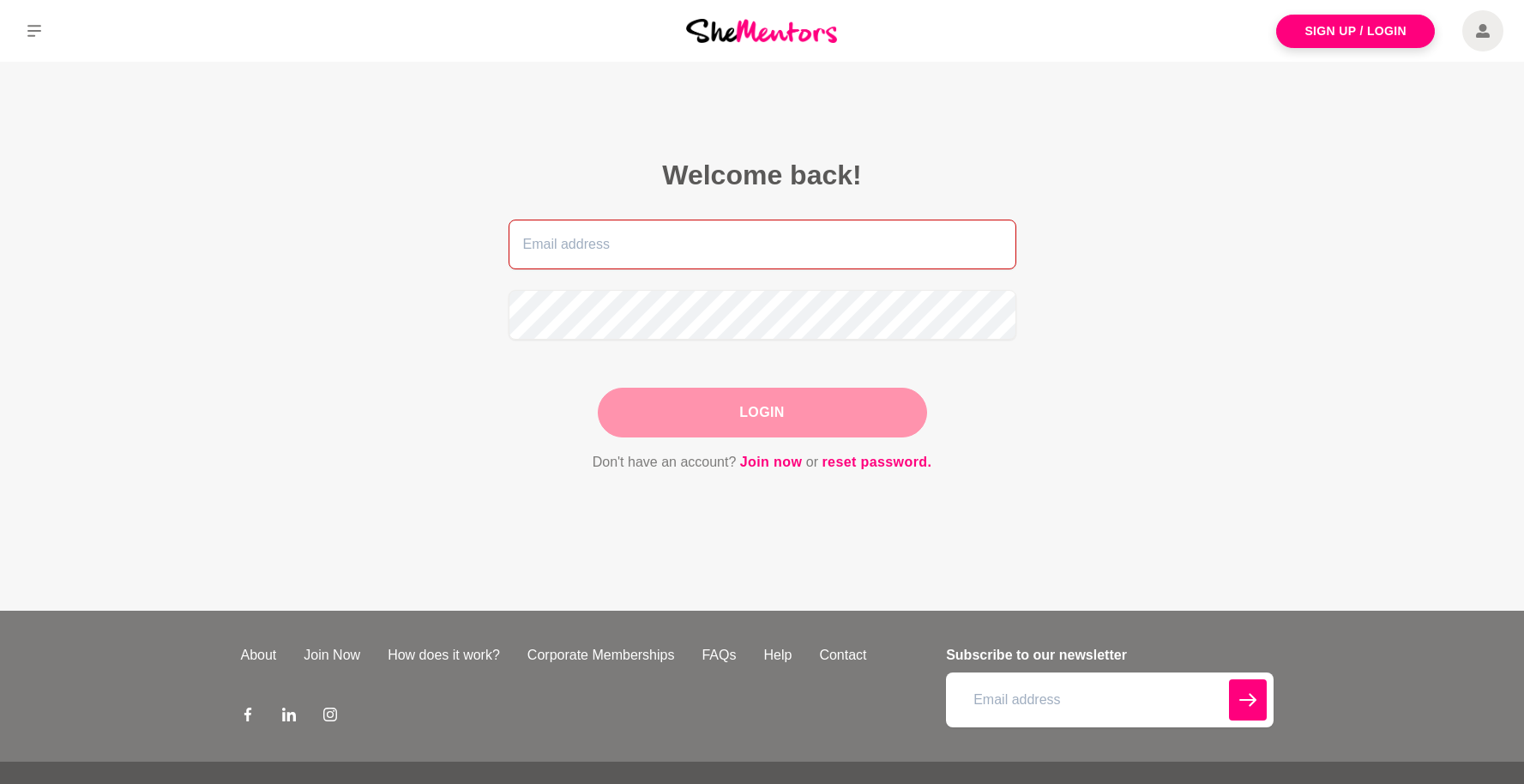
type input "[EMAIL_ADDRESS][DOMAIN_NAME]"
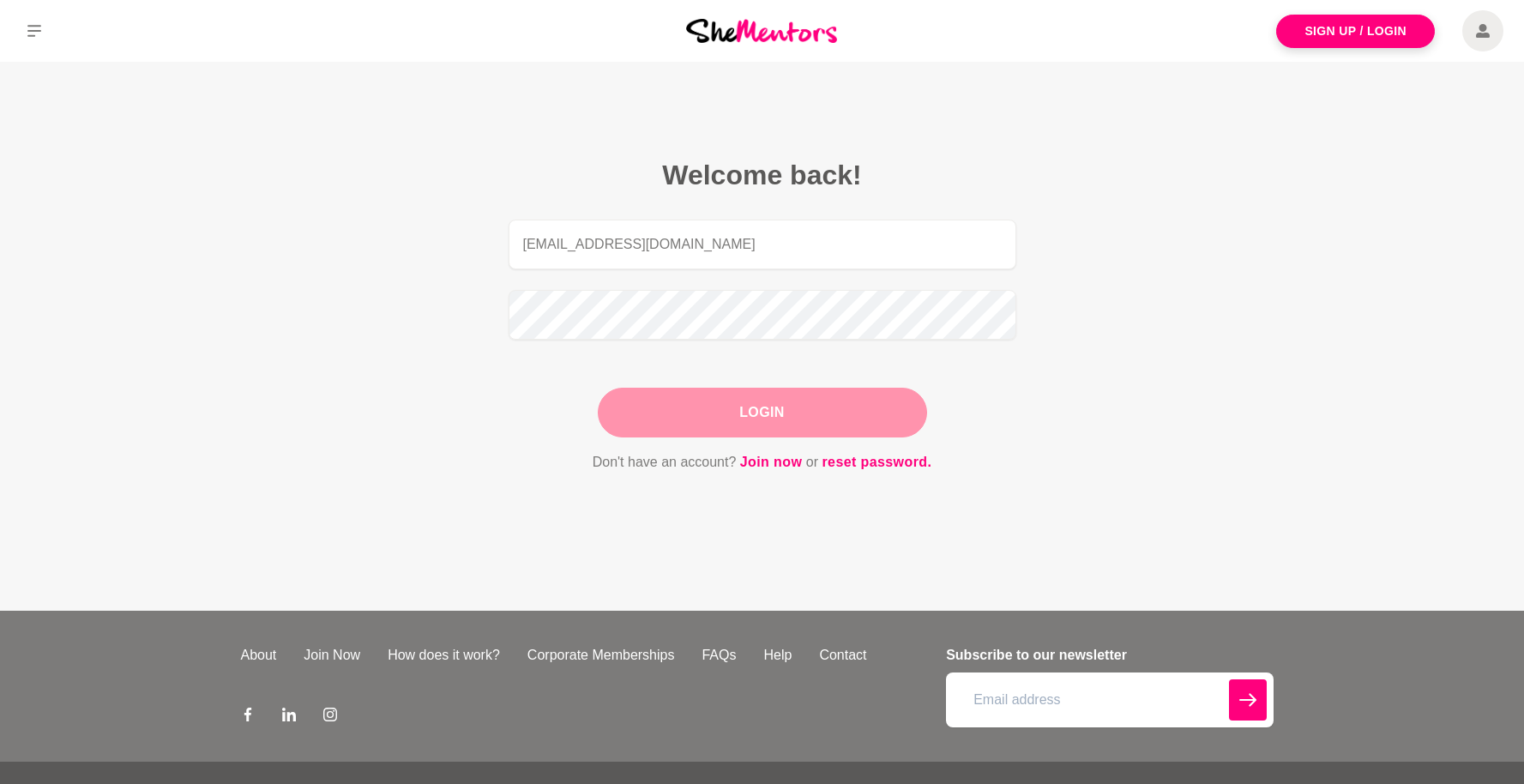
click at [782, 399] on div "Login" at bounding box center [762, 412] width 329 height 50
click at [776, 418] on button "Login" at bounding box center [762, 412] width 329 height 50
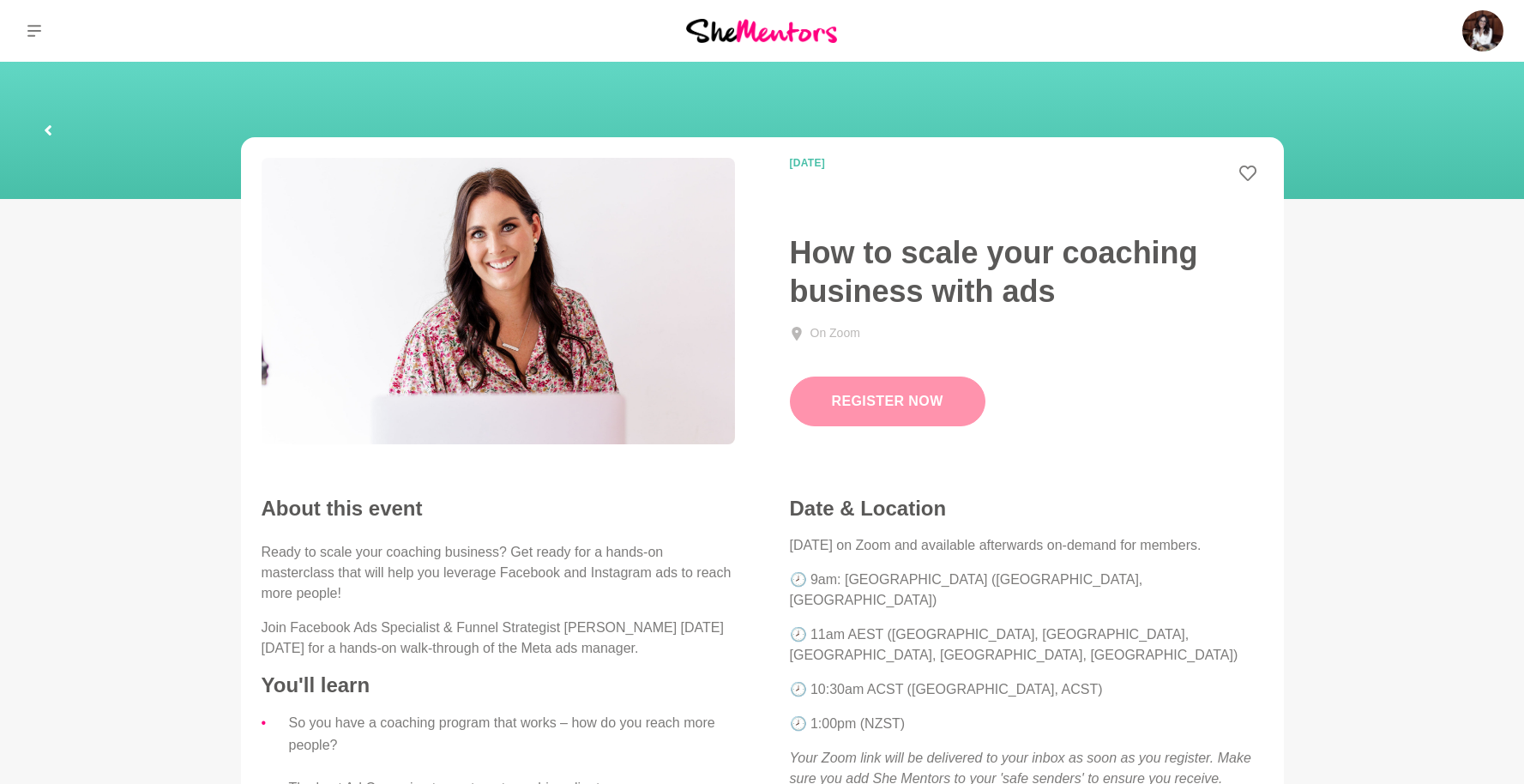
click at [864, 411] on link "Register Now" at bounding box center [888, 401] width 196 height 50
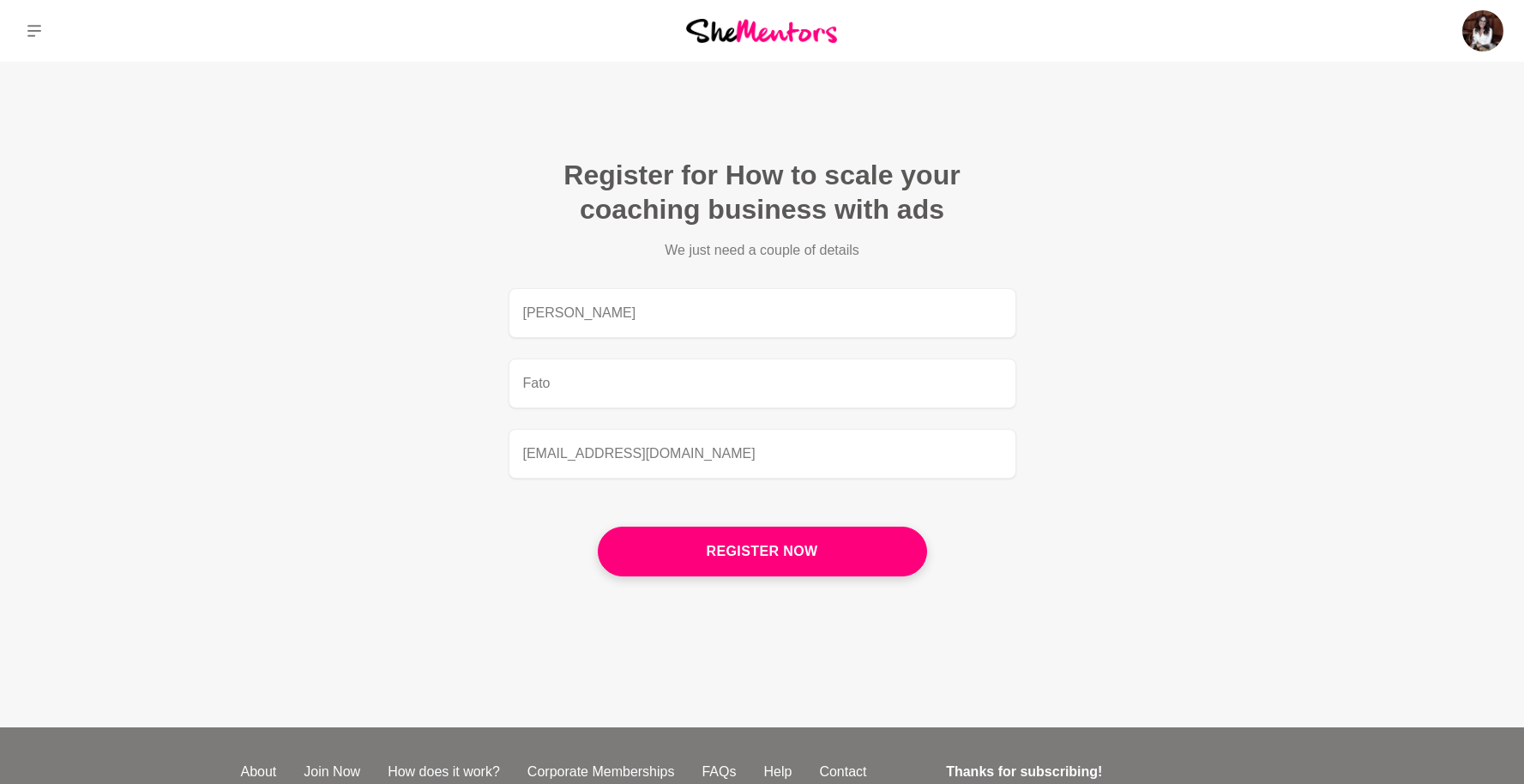
click at [738, 592] on figcaption "Register for How to scale your coaching business with ads We just need a couple…" at bounding box center [762, 374] width 604 height 529
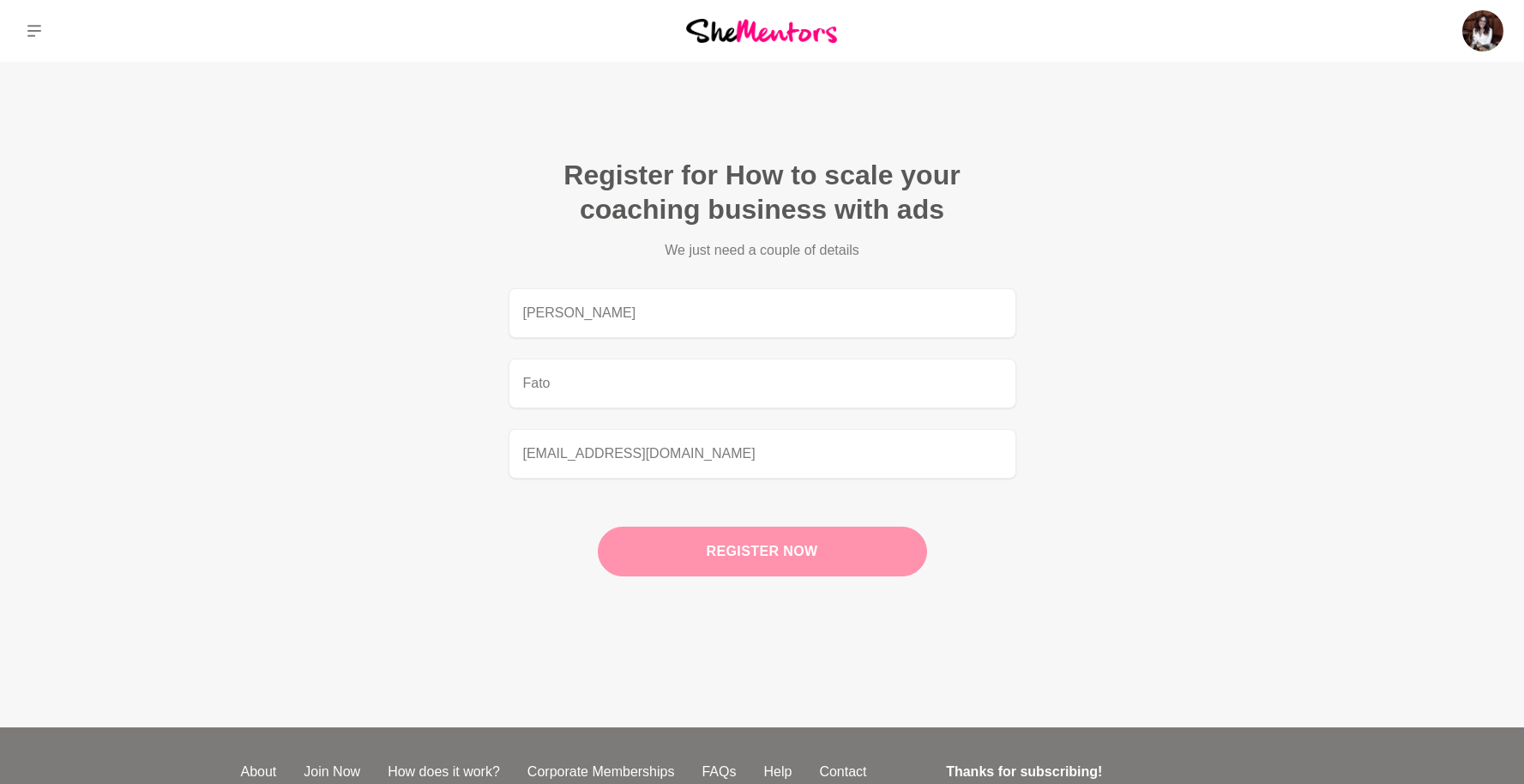
click at [753, 557] on button "Register now" at bounding box center [762, 551] width 329 height 50
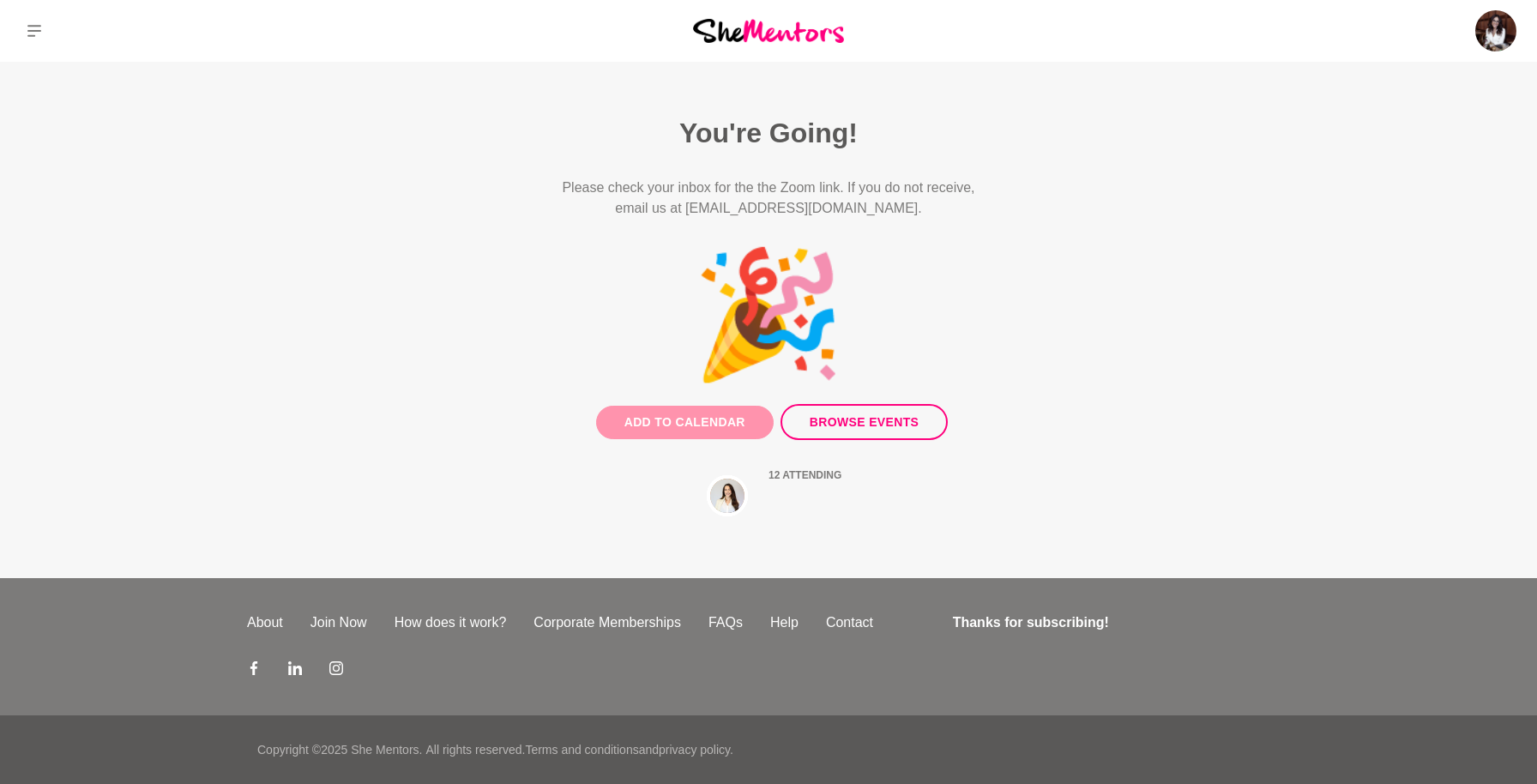
click at [684, 406] on button "Add to Calendar" at bounding box center [684, 422] width 177 height 33
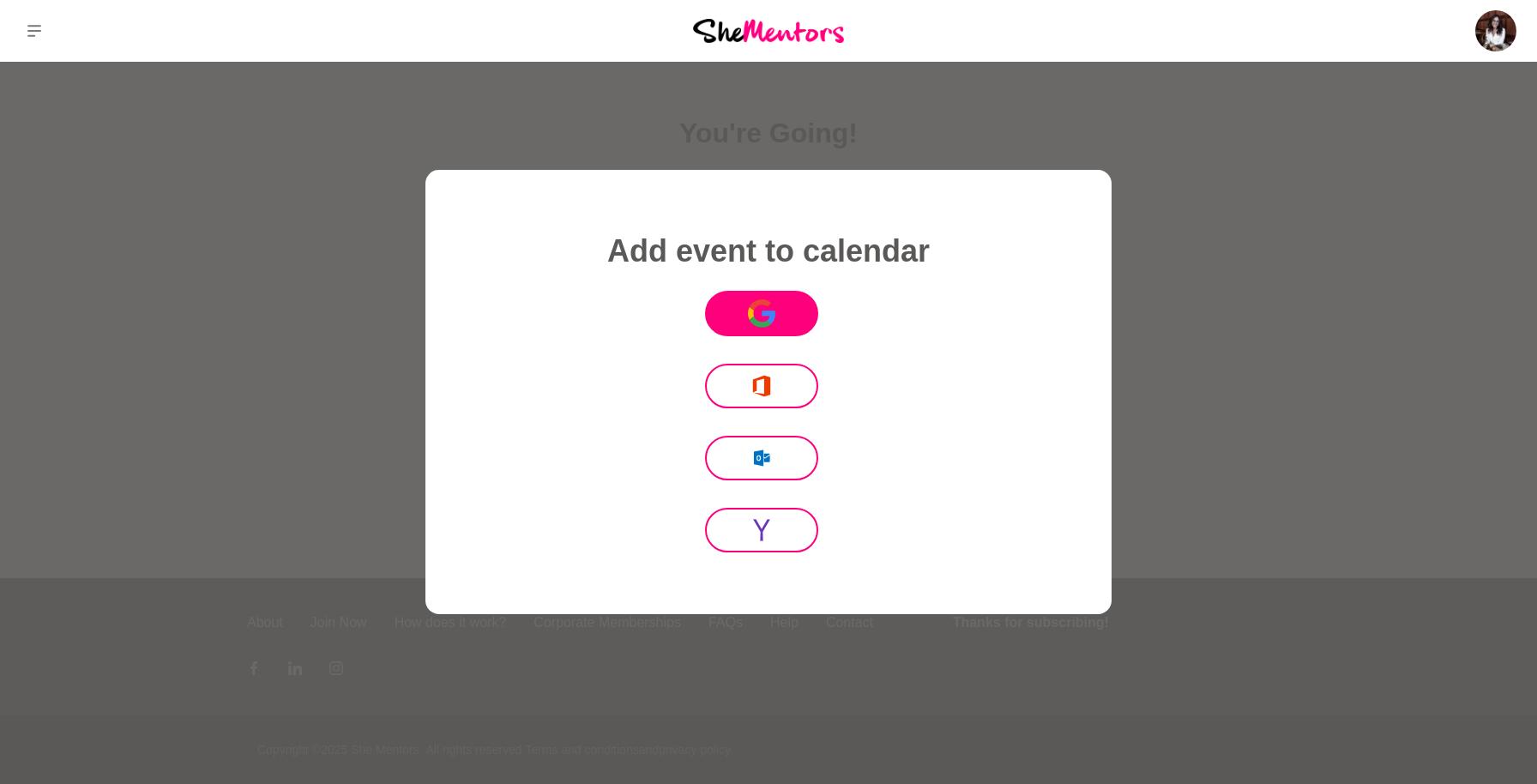
click at [772, 325] on icon "Icon Mafia" at bounding box center [762, 313] width 27 height 28
